Goal: Communication & Community: Answer question/provide support

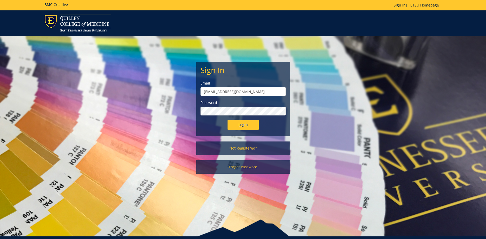
scroll to position [22, 0]
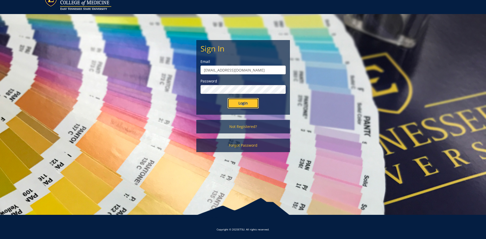
click at [244, 101] on input "Login" at bounding box center [242, 103] width 31 height 10
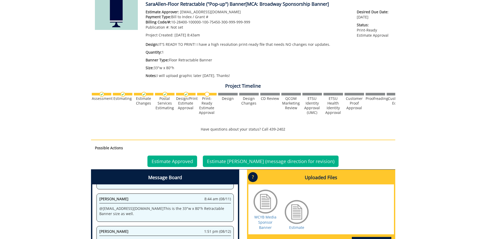
scroll to position [132, 0]
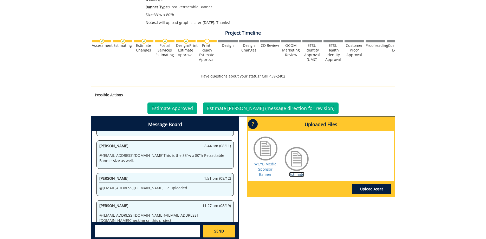
click at [295, 175] on link "Estimate" at bounding box center [296, 174] width 15 height 5
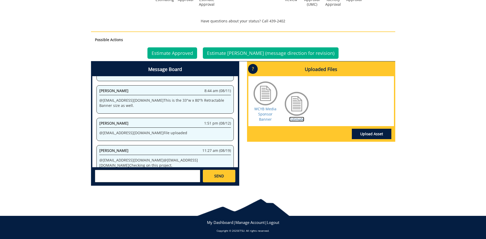
scroll to position [135, 0]
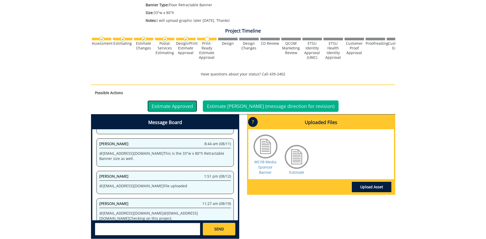
click at [185, 108] on link "Estimate Approved" at bounding box center [172, 105] width 50 height 11
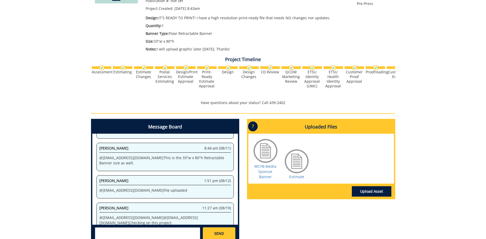
scroll to position [159, 0]
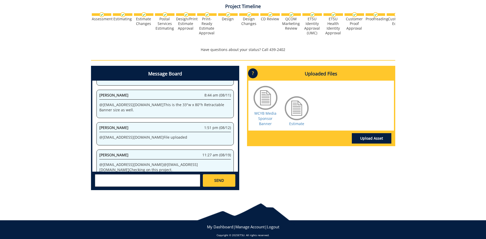
click at [172, 177] on textarea at bounding box center [147, 180] width 105 height 12
type textarea "@[EMAIL_ADDRESS][DOMAIN_NAME] I"
click at [300, 128] on div "WCYB Media Sponsor Banner Estimate" at bounding box center [320, 106] width 145 height 50
click at [300, 125] on link "Estimate" at bounding box center [296, 123] width 15 height 5
drag, startPoint x: 107, startPoint y: 178, endPoint x: 40, endPoint y: 174, distance: 66.3
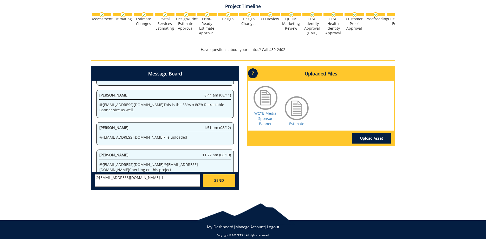
click at [95, 174] on textarea "@[EMAIL_ADDRESS][DOMAIN_NAME] I" at bounding box center [147, 180] width 105 height 12
drag, startPoint x: 410, startPoint y: 73, endPoint x: 385, endPoint y: 6, distance: 71.7
click at [410, 73] on div "260257-A SaraAllen-Floor Retractable ("Pop-up") Banner [MCA: Broadway Sponsorsh…" at bounding box center [243, 44] width 486 height 299
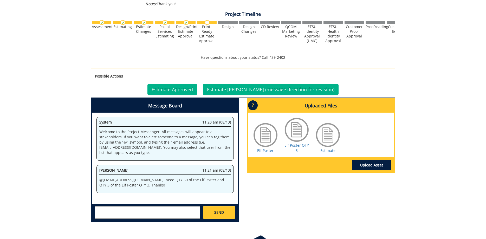
scroll to position [185, 0]
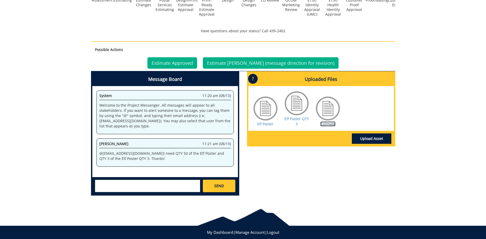
click at [334, 123] on link "Estimate" at bounding box center [327, 123] width 15 height 5
click at [184, 145] on div "Sara Allen 11:21 am (08/13)" at bounding box center [164, 144] width 131 height 7
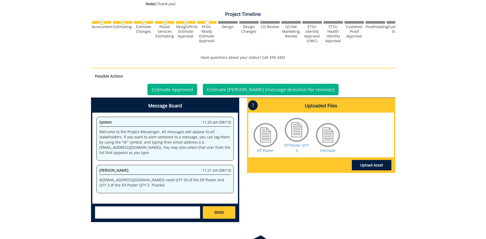
scroll to position [195, 0]
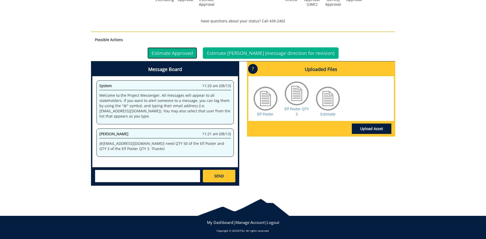
click at [177, 51] on link "Estimate Approved" at bounding box center [172, 52] width 50 height 11
click at [133, 175] on textarea at bounding box center [147, 176] width 105 height 12
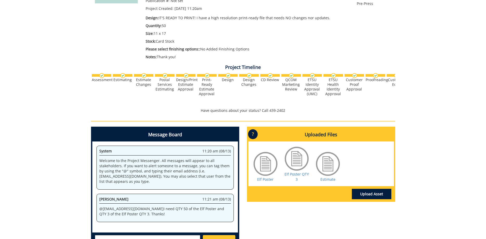
scroll to position [132, 0]
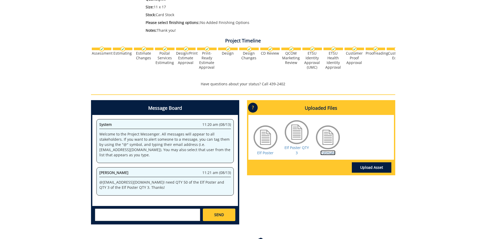
click at [330, 150] on link "Estimate" at bounding box center [327, 152] width 15 height 5
click at [136, 217] on textarea at bounding box center [147, 214] width 105 height 12
type textarea "@"
paste textarea "10-28400-100000-100-75450-300-999-999-999"
type textarea "@[EMAIL_ADDRESS][DOMAIN_NAME] Index: 10-28400-100000-100-75450-300-999-999-999"
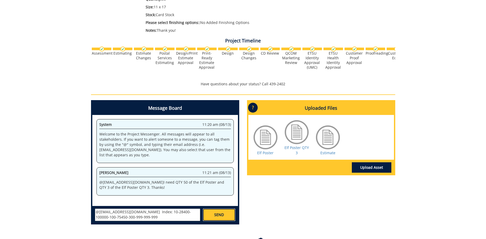
click at [226, 218] on link "SEND" at bounding box center [219, 214] width 32 height 12
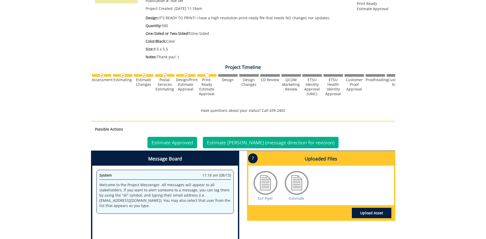
scroll to position [185, 0]
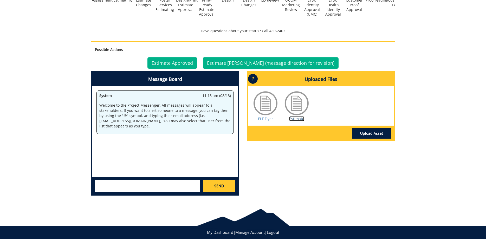
click at [293, 119] on link "Estimate" at bounding box center [296, 118] width 15 height 5
click at [136, 184] on textarea at bounding box center [147, 186] width 105 height 12
paste textarea "10-28400-100000-100-75450-300-999-999-999"
type textarea "@[EMAIL_ADDRESS][DOMAIN_NAME] Index: 10-28400-100000-100-75450-300-999-999-999"
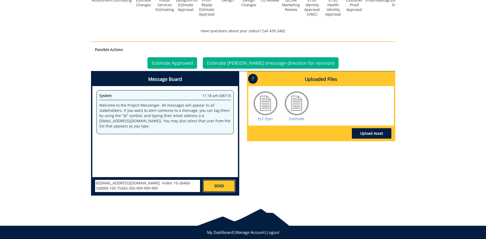
click at [224, 183] on span "SEND" at bounding box center [219, 185] width 10 height 5
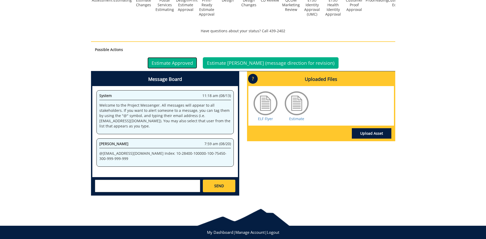
click at [191, 62] on link "Estimate Approved" at bounding box center [172, 62] width 50 height 11
